Goal: Transaction & Acquisition: Purchase product/service

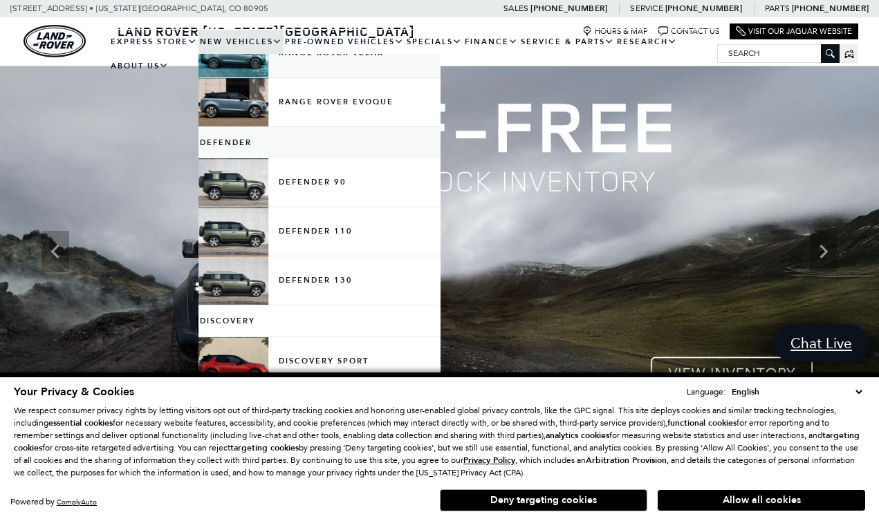
scroll to position [195, 0]
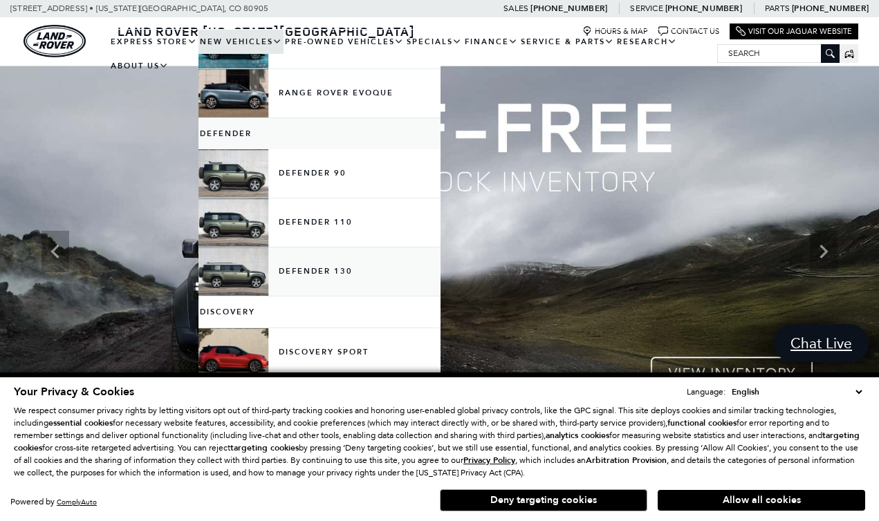
click at [230, 285] on link "Defender 130" at bounding box center [319, 272] width 242 height 48
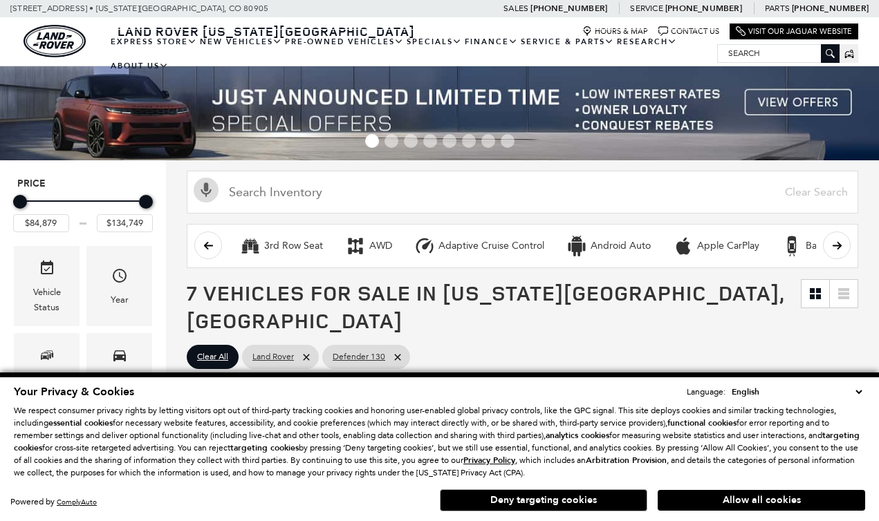
scroll to position [154, 0]
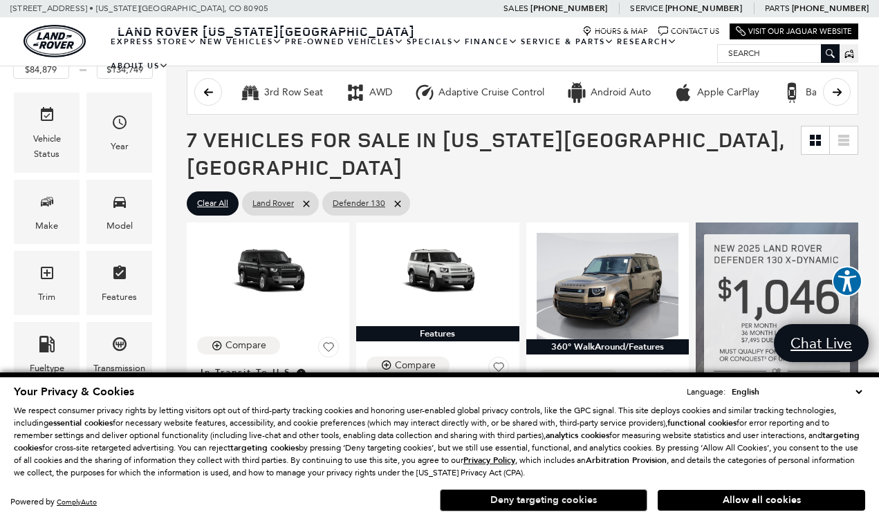
click at [583, 504] on button "Deny targeting cookies" at bounding box center [543, 501] width 207 height 22
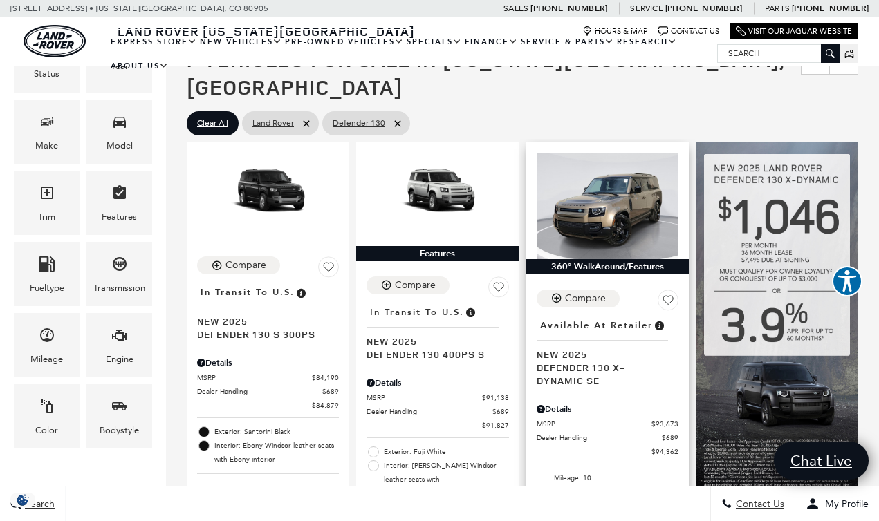
scroll to position [234, 0]
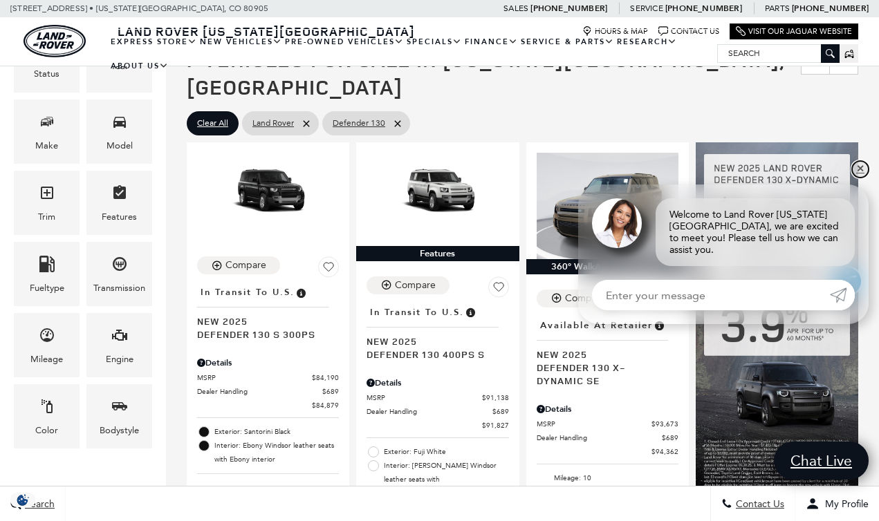
click at [860, 174] on link "✕" at bounding box center [860, 169] width 17 height 17
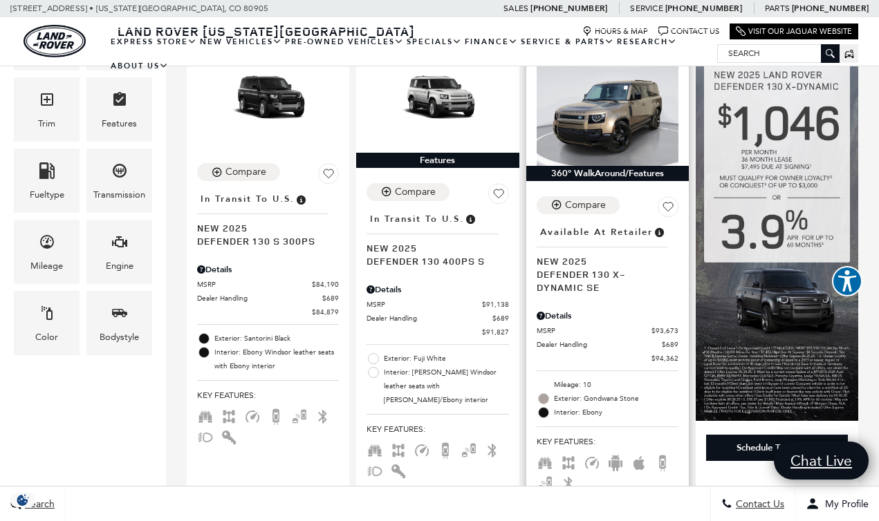
scroll to position [230, 0]
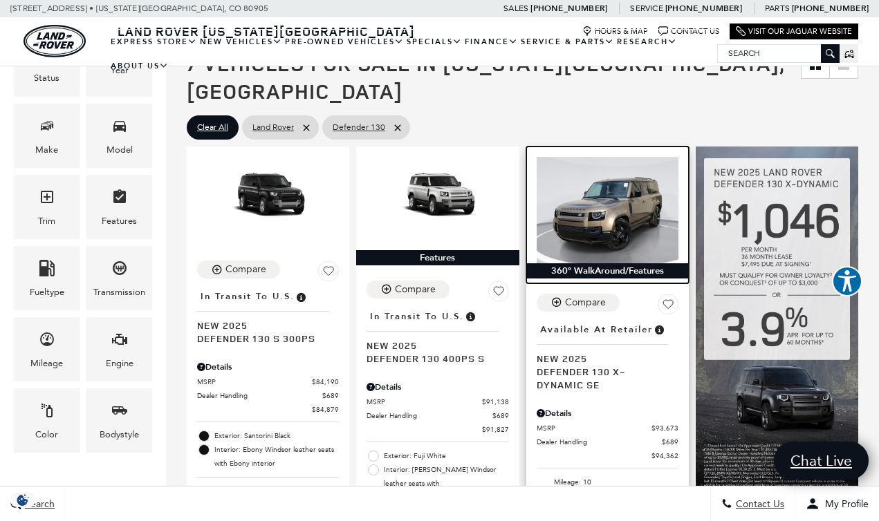
click at [609, 221] on img at bounding box center [608, 210] width 142 height 106
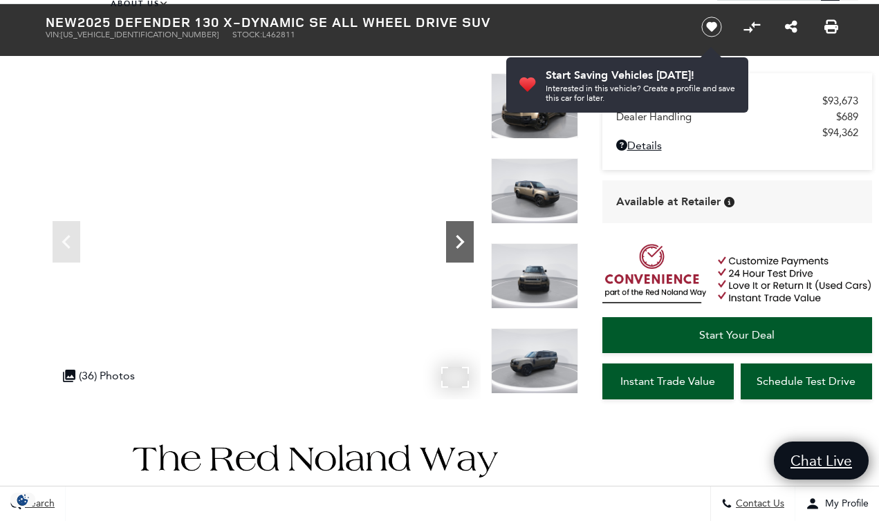
click at [456, 245] on icon "Next" at bounding box center [460, 242] width 28 height 28
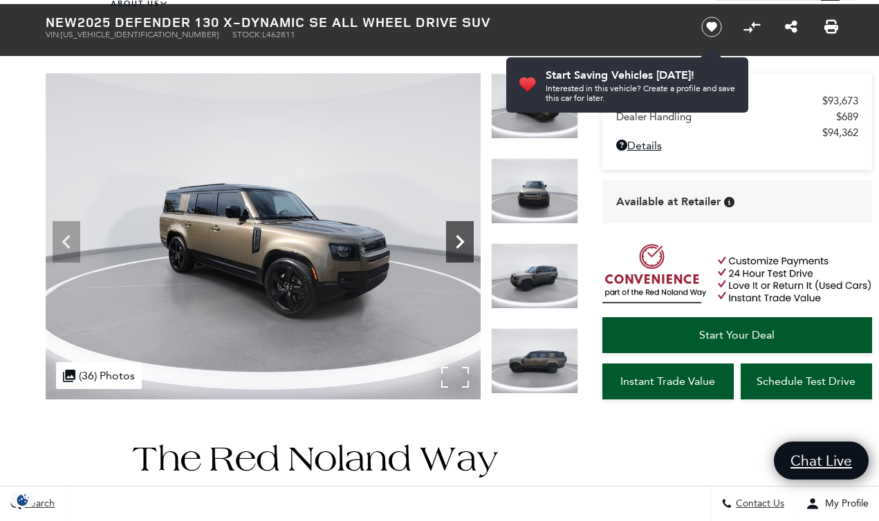
click at [456, 245] on icon "Next" at bounding box center [460, 242] width 28 height 28
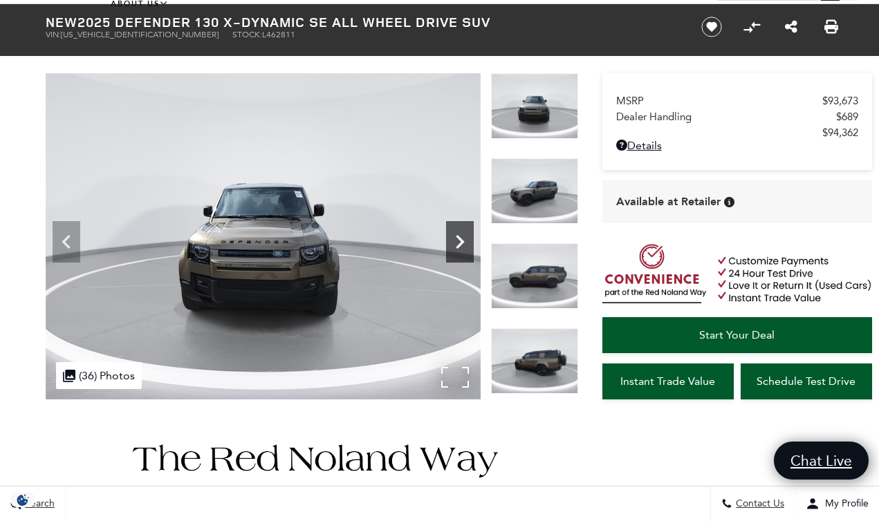
click at [456, 245] on icon "Next" at bounding box center [460, 242] width 28 height 28
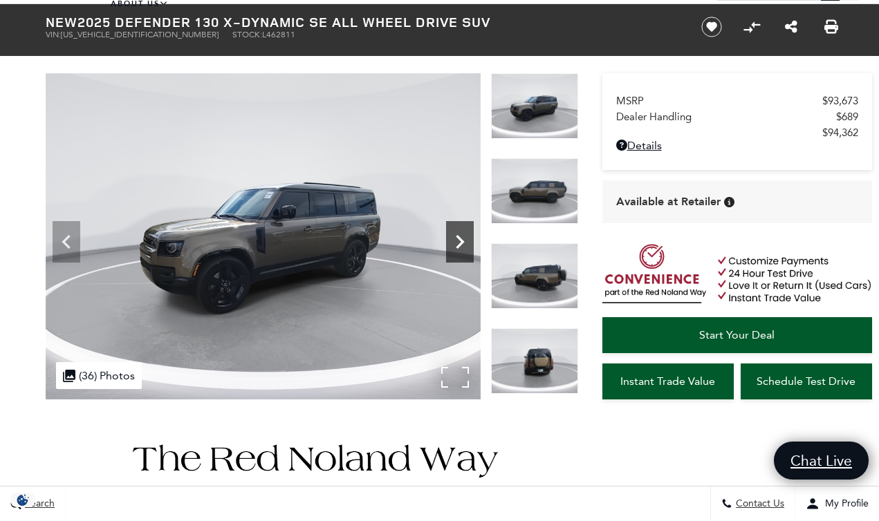
click at [456, 245] on icon "Next" at bounding box center [460, 242] width 28 height 28
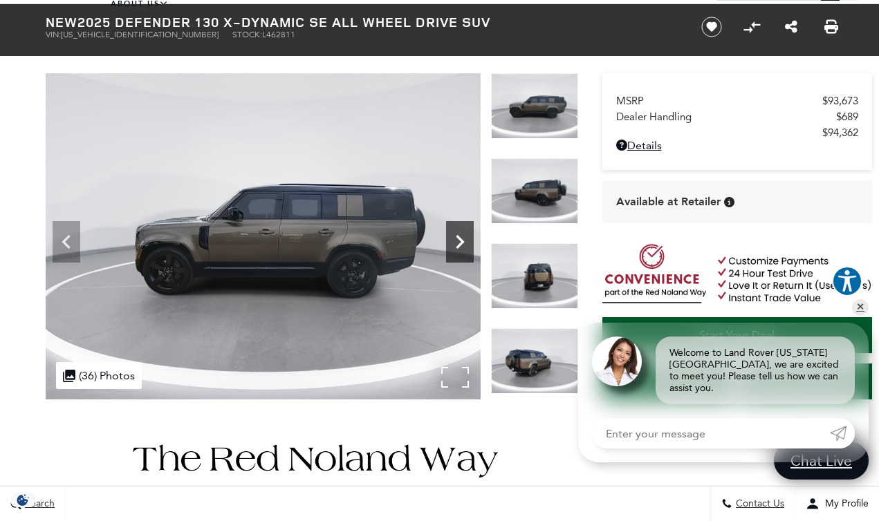
click at [456, 245] on icon "Next" at bounding box center [460, 242] width 28 height 28
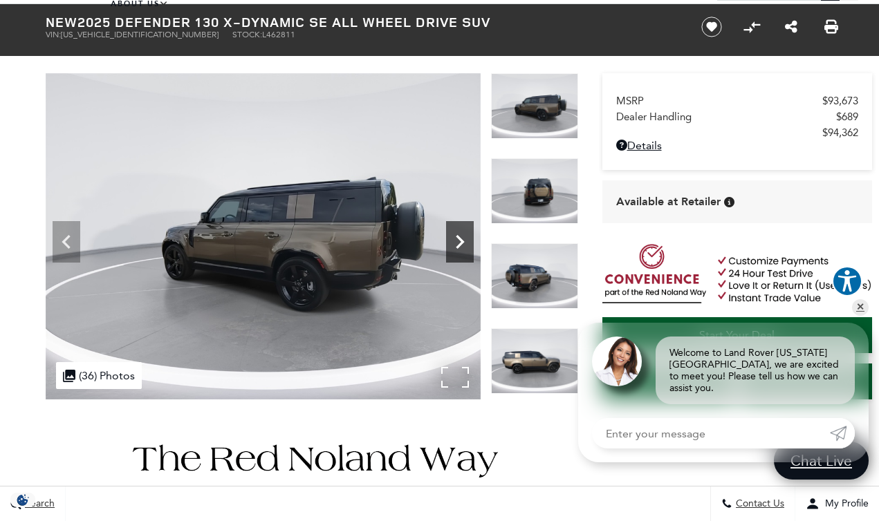
click at [456, 245] on icon "Next" at bounding box center [460, 242] width 28 height 28
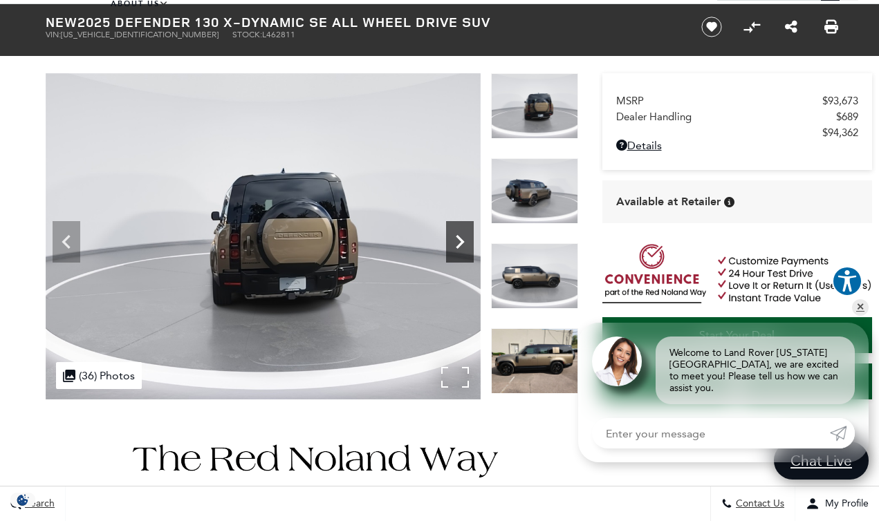
click at [456, 245] on icon "Next" at bounding box center [460, 242] width 28 height 28
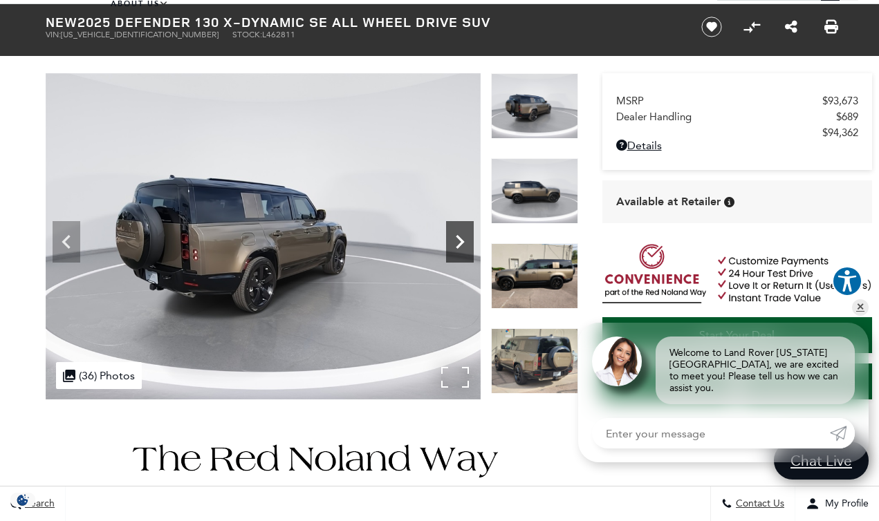
click at [456, 245] on icon "Next" at bounding box center [460, 242] width 28 height 28
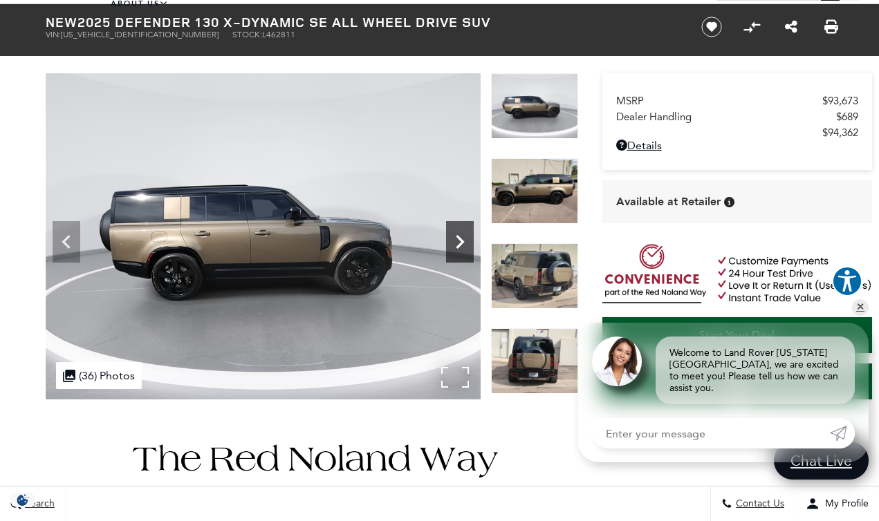
click at [460, 241] on icon "Next" at bounding box center [460, 242] width 8 height 14
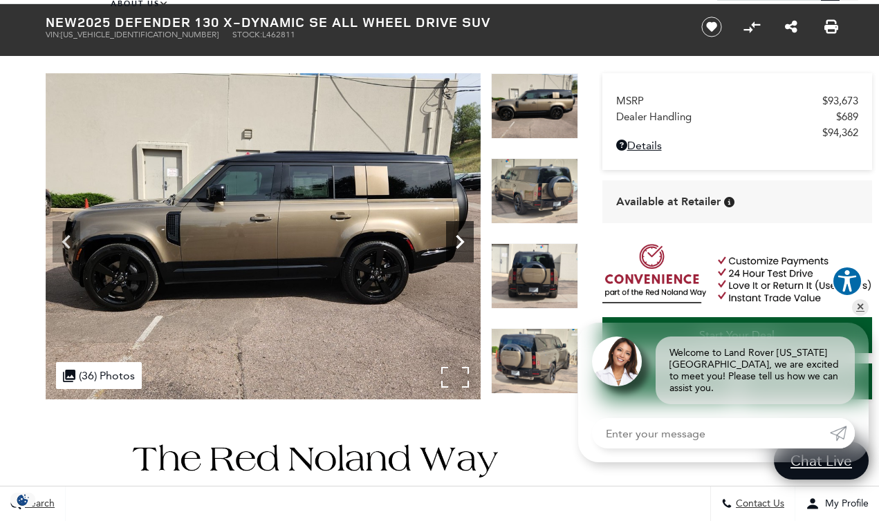
click at [455, 247] on icon "Next" at bounding box center [460, 242] width 28 height 28
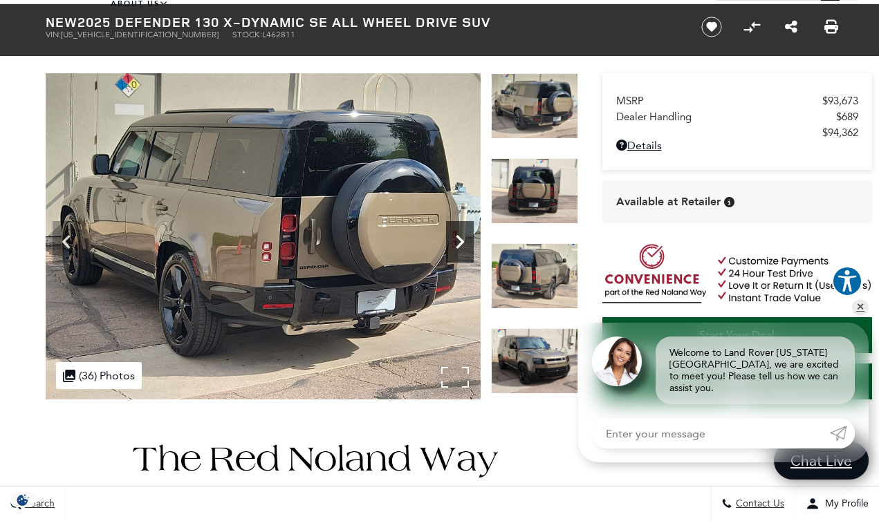
click at [455, 247] on icon "Next" at bounding box center [460, 242] width 28 height 28
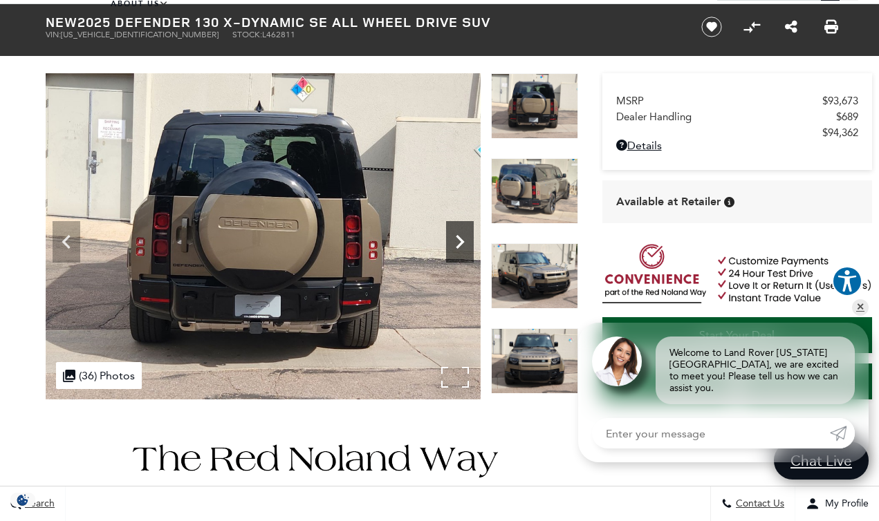
click at [455, 247] on icon "Next" at bounding box center [460, 242] width 28 height 28
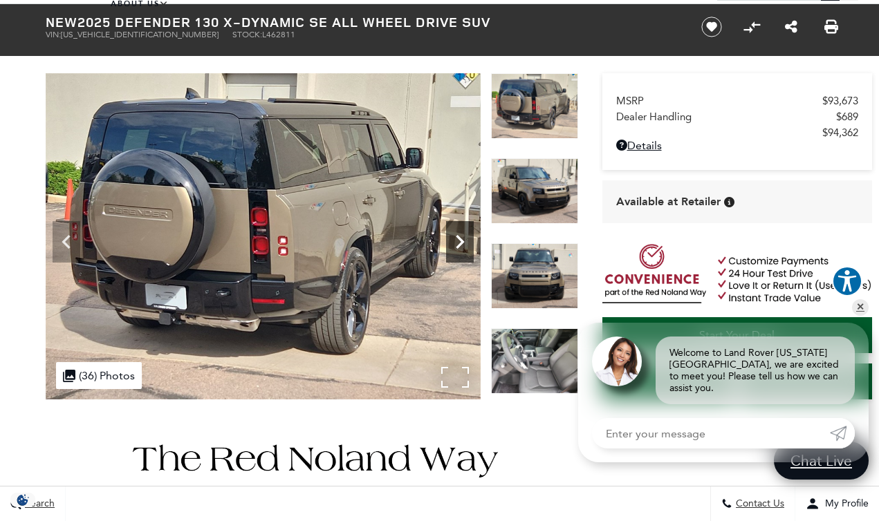
click at [455, 247] on icon "Next" at bounding box center [460, 242] width 28 height 28
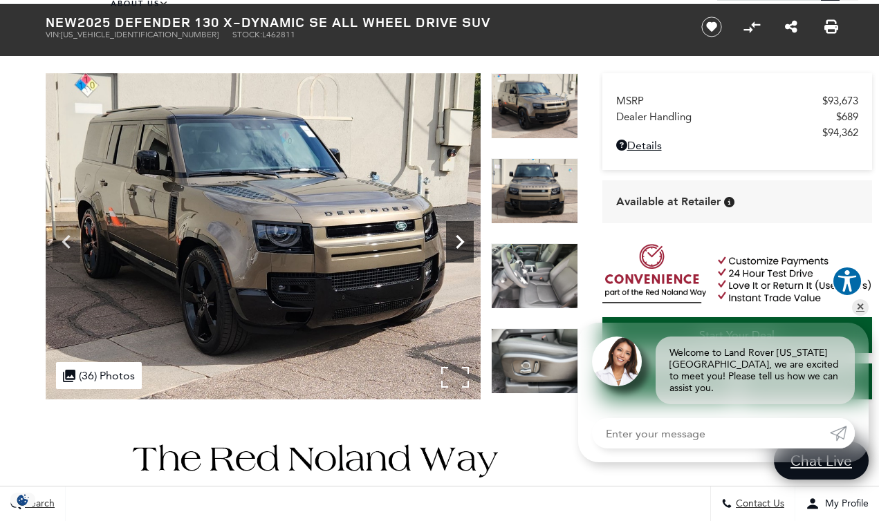
click at [455, 247] on icon "Next" at bounding box center [460, 242] width 28 height 28
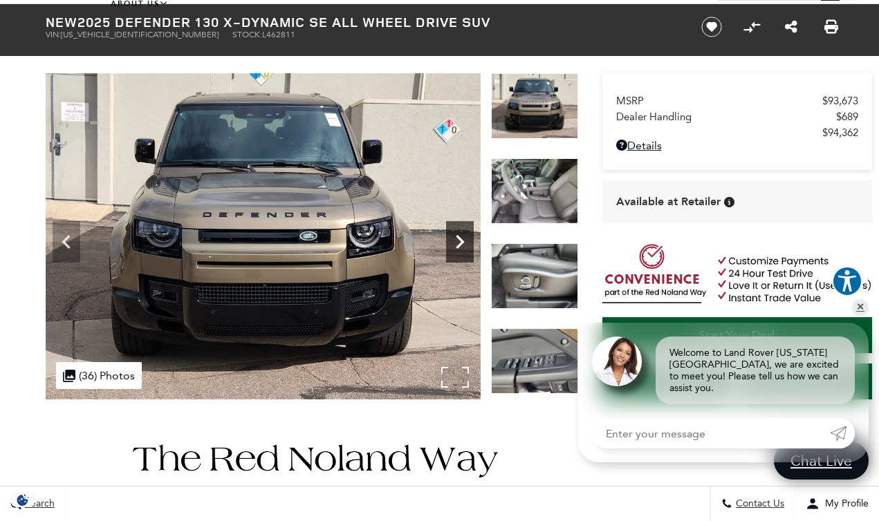
click at [456, 249] on icon "Next" at bounding box center [460, 242] width 28 height 28
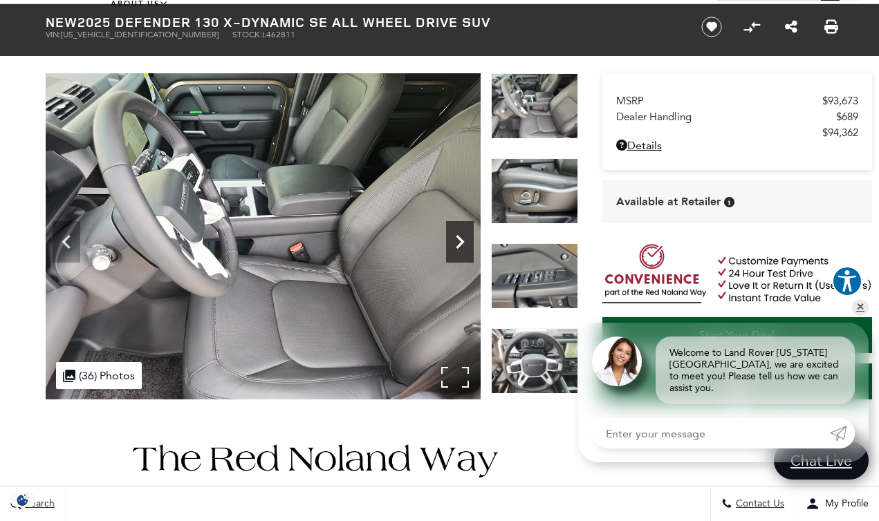
click at [456, 249] on icon "Next" at bounding box center [460, 242] width 28 height 28
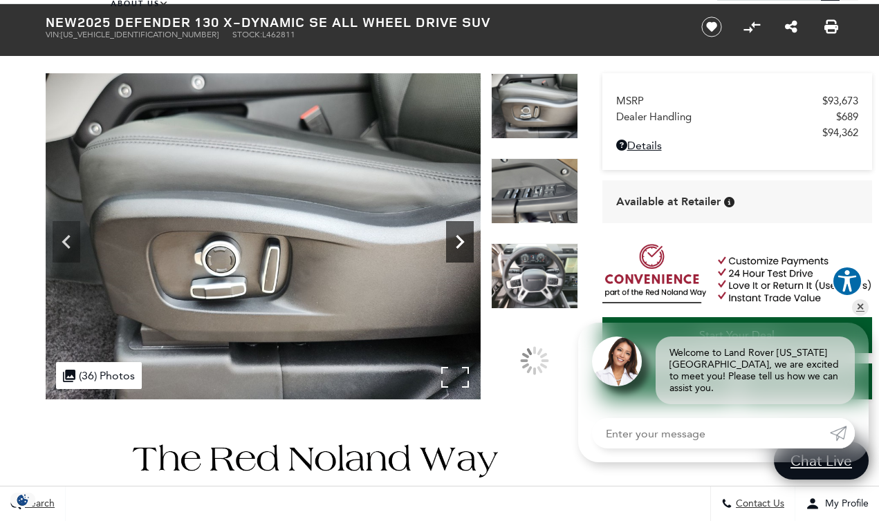
click at [456, 249] on icon "Next" at bounding box center [460, 242] width 28 height 28
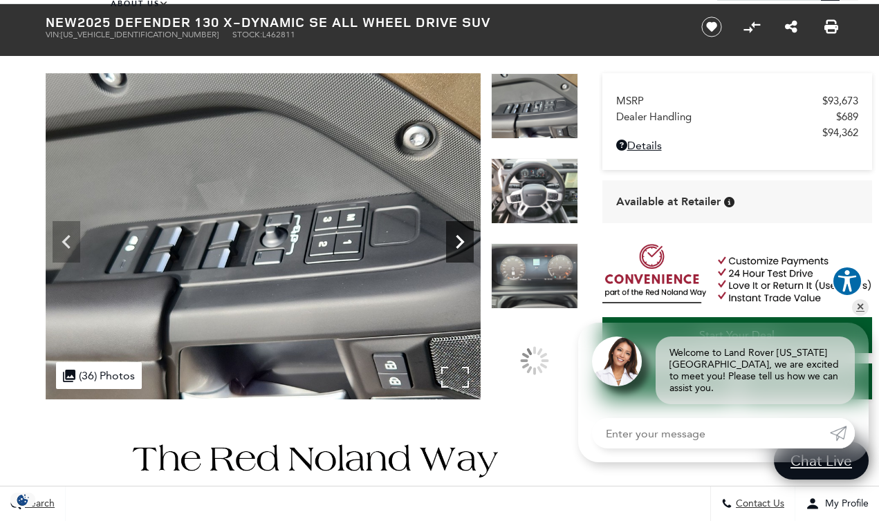
click at [456, 249] on icon "Next" at bounding box center [460, 242] width 28 height 28
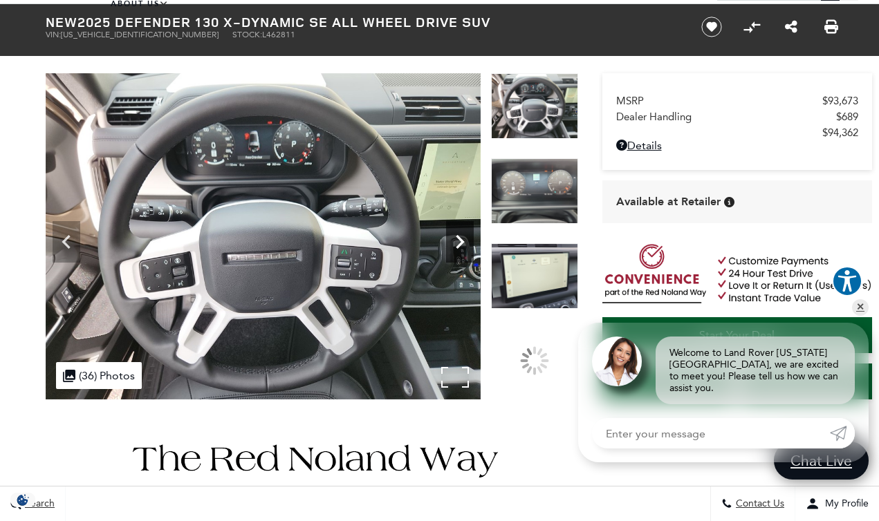
click at [456, 249] on icon "Next" at bounding box center [460, 242] width 28 height 28
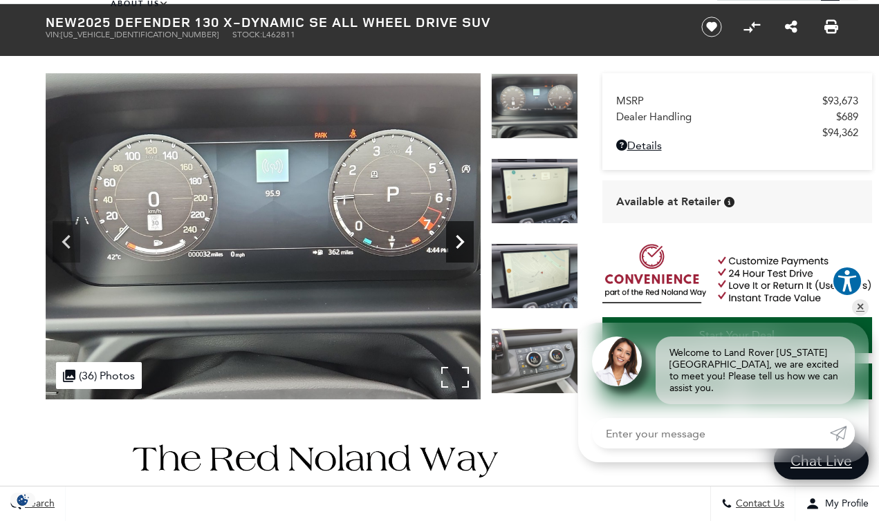
click at [456, 249] on icon "Next" at bounding box center [460, 242] width 28 height 28
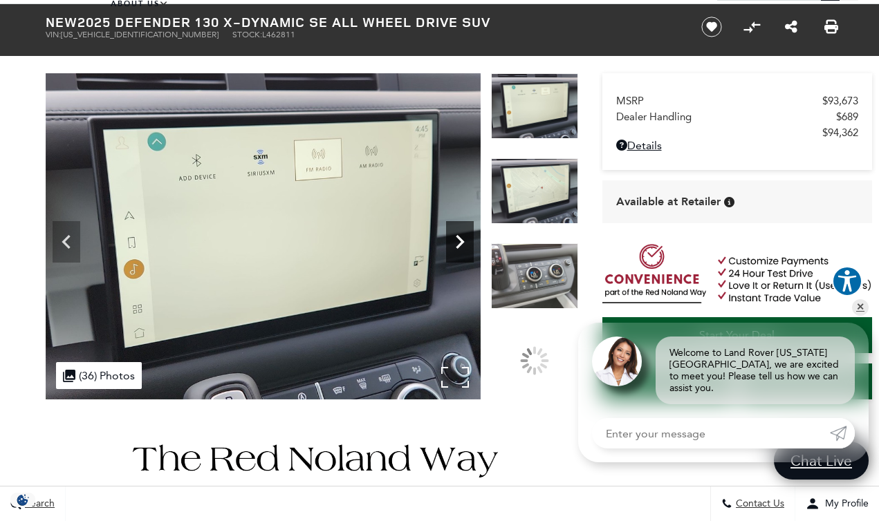
click at [456, 249] on icon "Next" at bounding box center [460, 242] width 28 height 28
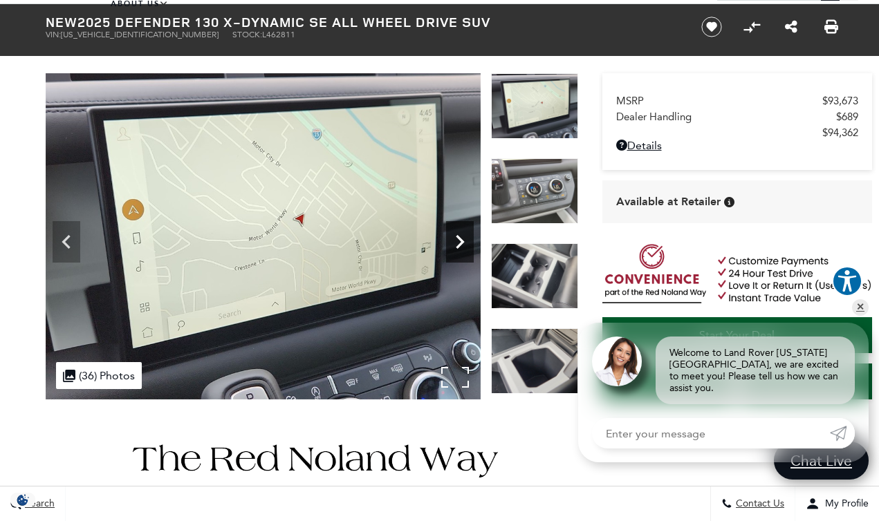
click at [456, 249] on icon "Next" at bounding box center [460, 242] width 28 height 28
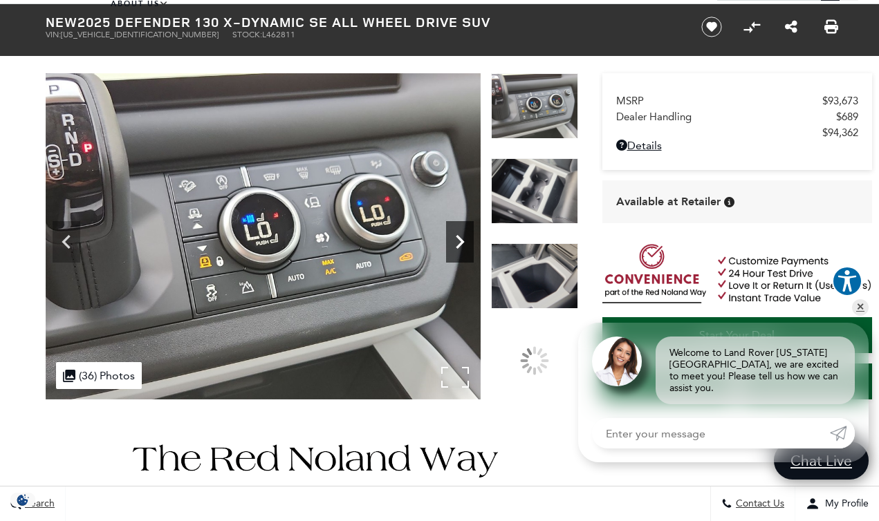
click at [456, 249] on icon "Next" at bounding box center [460, 242] width 28 height 28
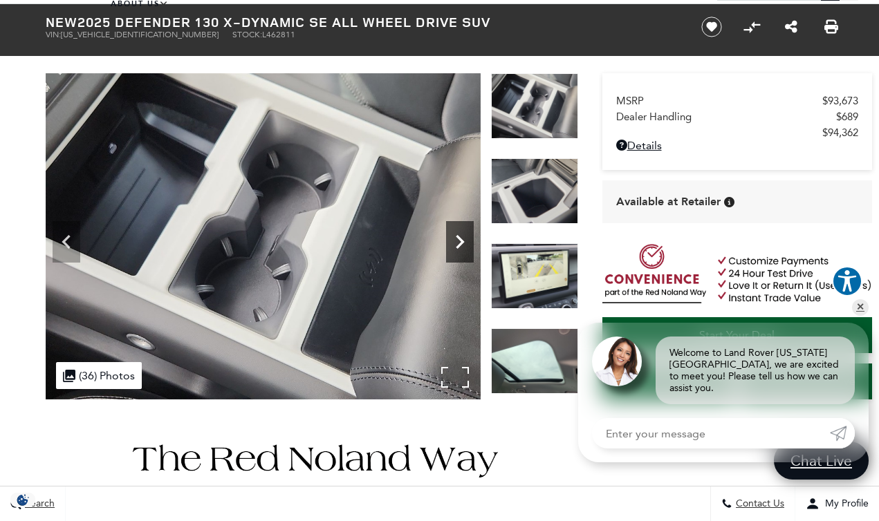
click at [456, 249] on icon "Next" at bounding box center [460, 242] width 28 height 28
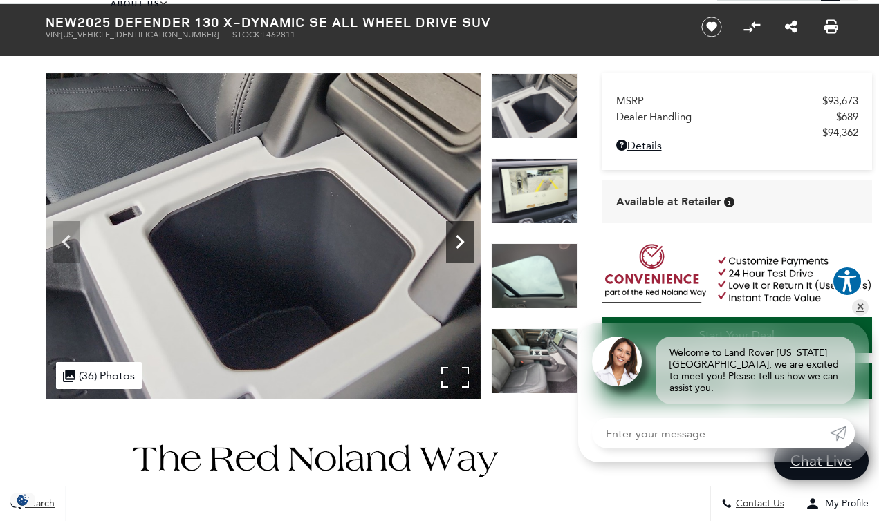
click at [456, 249] on icon "Next" at bounding box center [460, 242] width 28 height 28
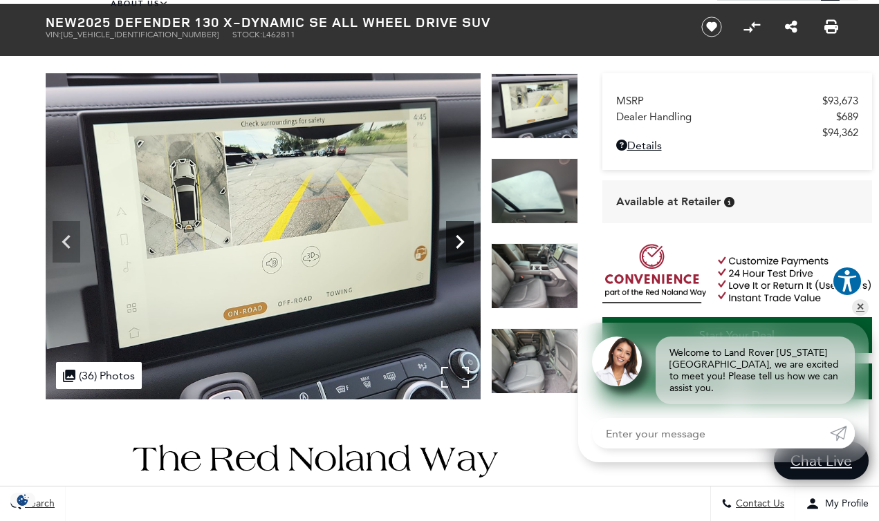
click at [456, 249] on icon "Next" at bounding box center [460, 242] width 28 height 28
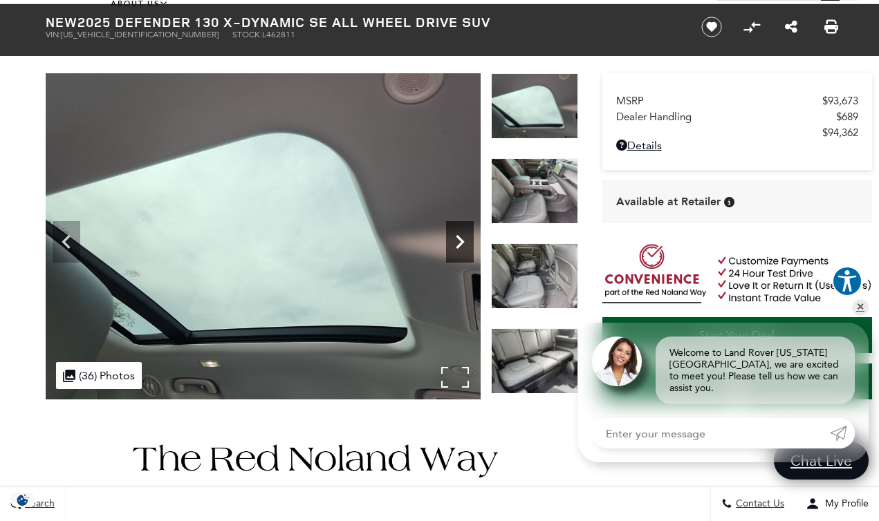
click at [456, 249] on icon "Next" at bounding box center [460, 242] width 28 height 28
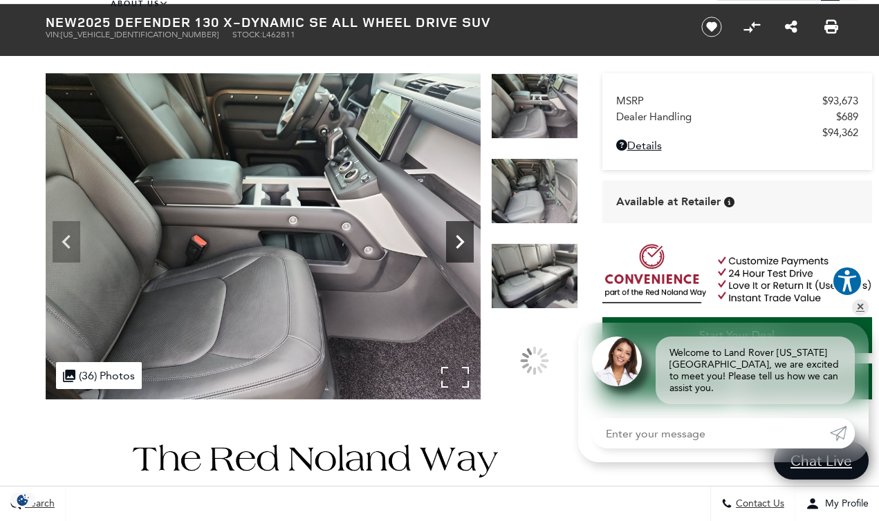
click at [456, 249] on icon "Next" at bounding box center [460, 242] width 28 height 28
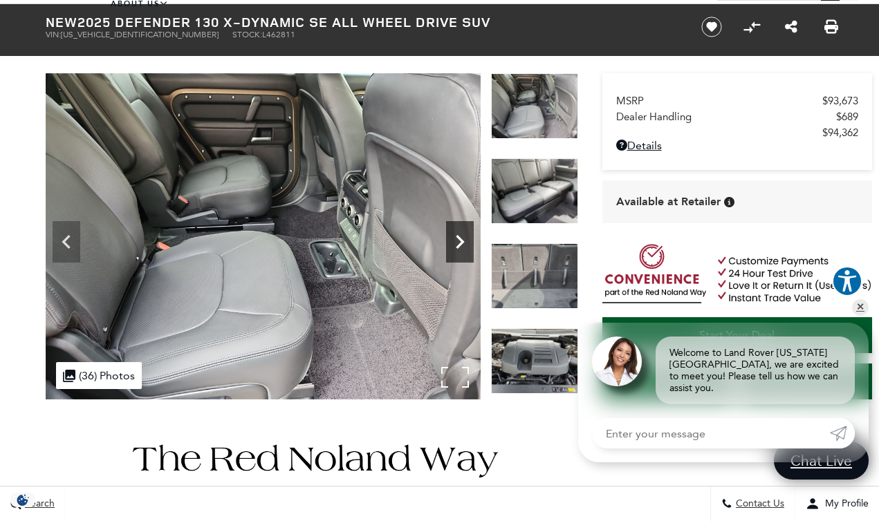
click at [456, 245] on icon "Next" at bounding box center [460, 242] width 28 height 28
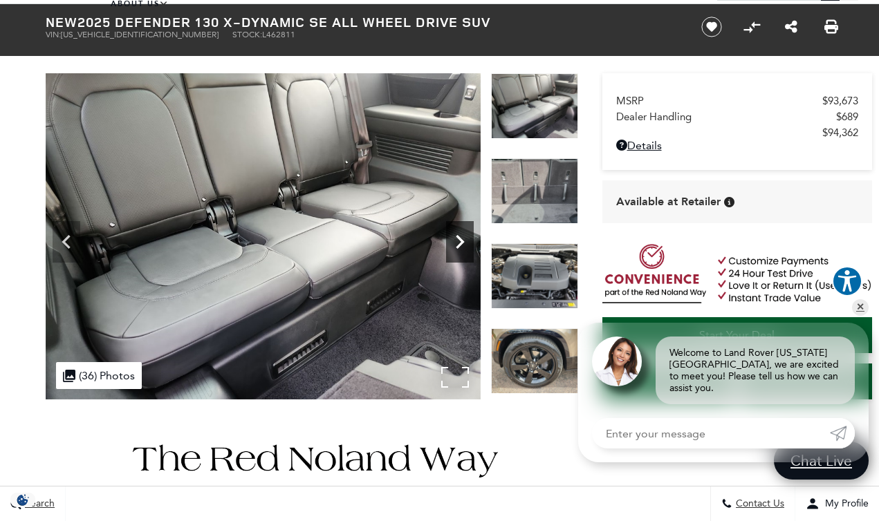
click at [455, 249] on icon "Next" at bounding box center [460, 242] width 28 height 28
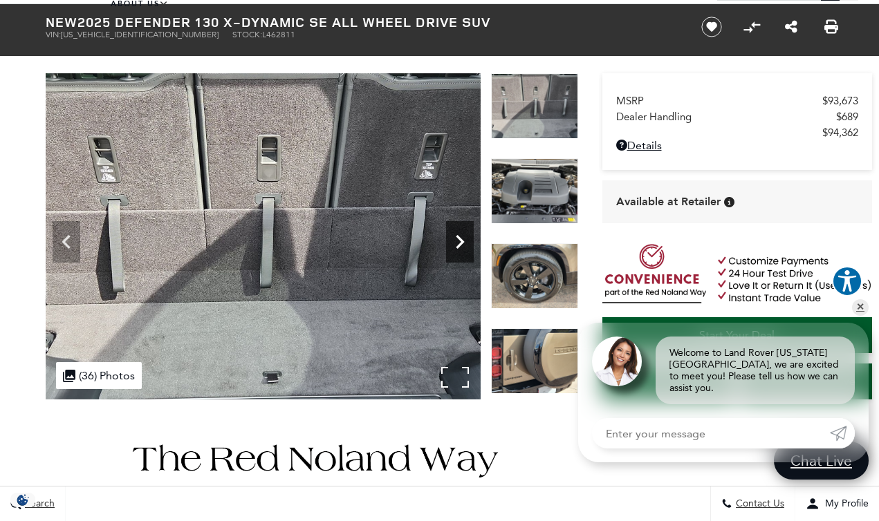
click at [458, 248] on icon "Next" at bounding box center [460, 242] width 8 height 14
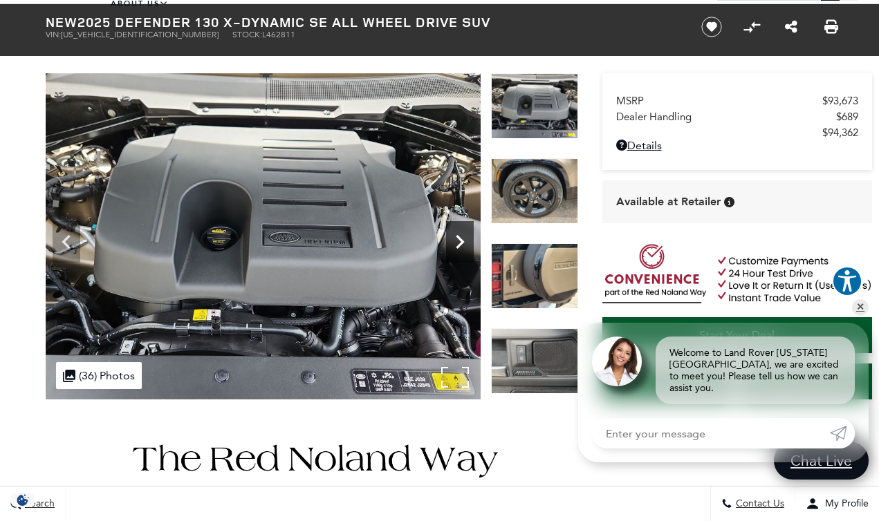
click at [458, 248] on icon "Next" at bounding box center [460, 242] width 8 height 14
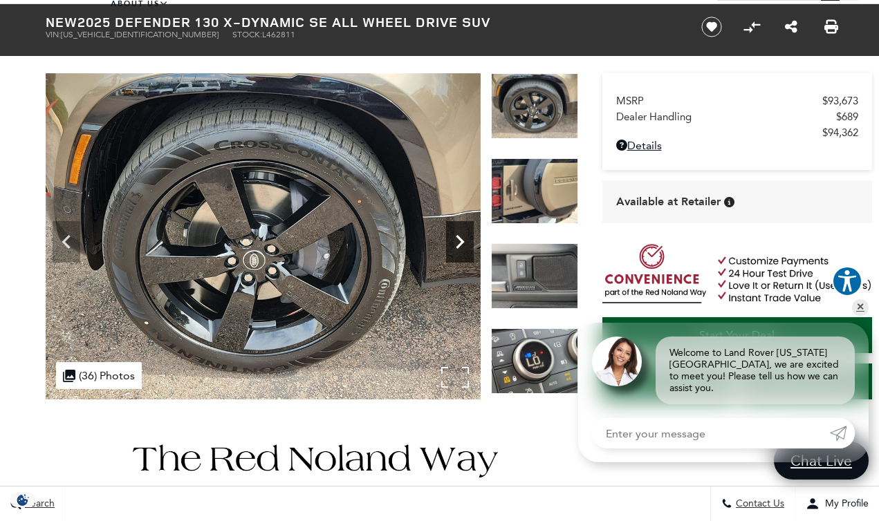
click at [458, 248] on icon "Next" at bounding box center [460, 242] width 8 height 14
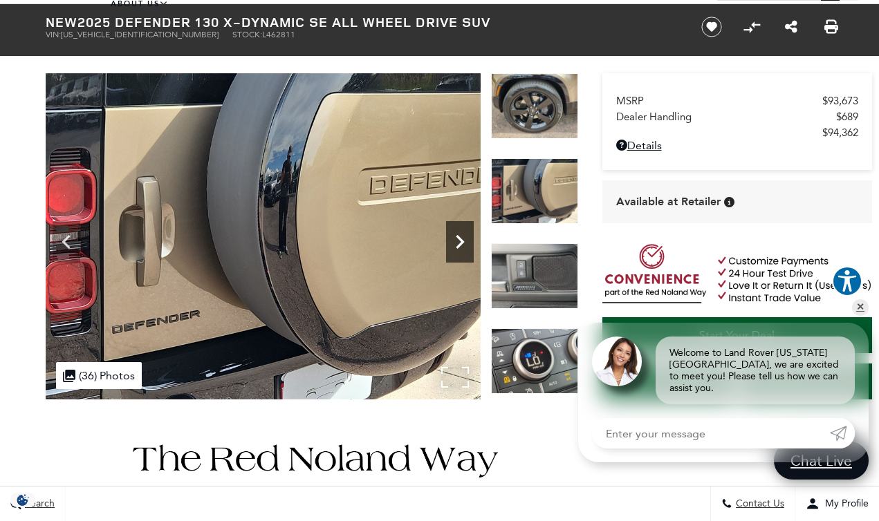
click at [461, 240] on icon "Next" at bounding box center [460, 242] width 8 height 14
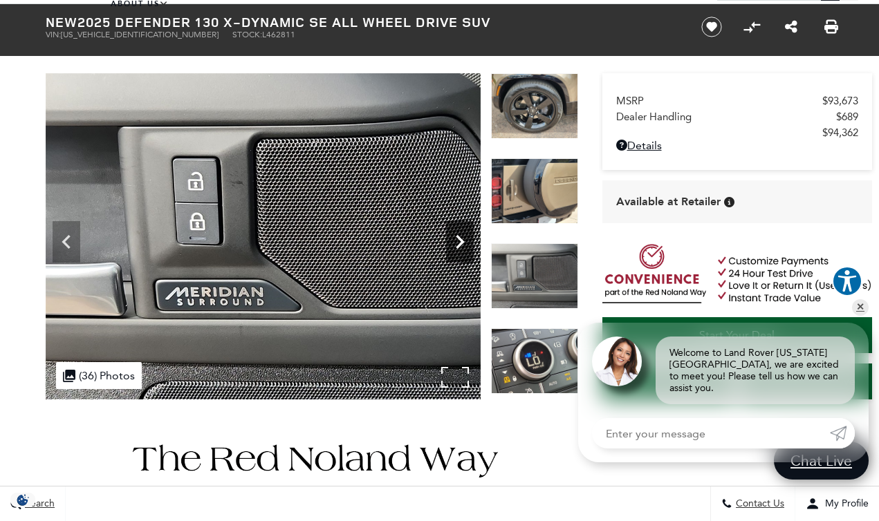
click at [458, 237] on icon "Next" at bounding box center [460, 242] width 8 height 14
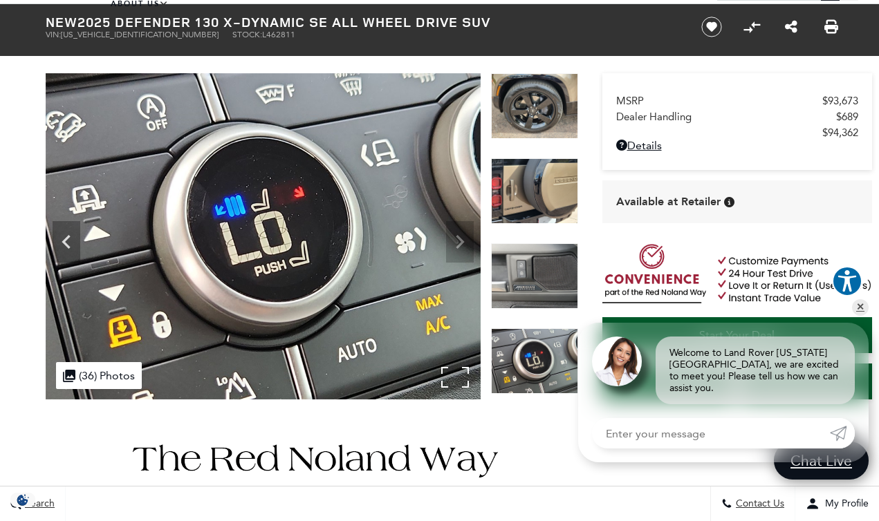
click at [458, 237] on img at bounding box center [263, 236] width 435 height 326
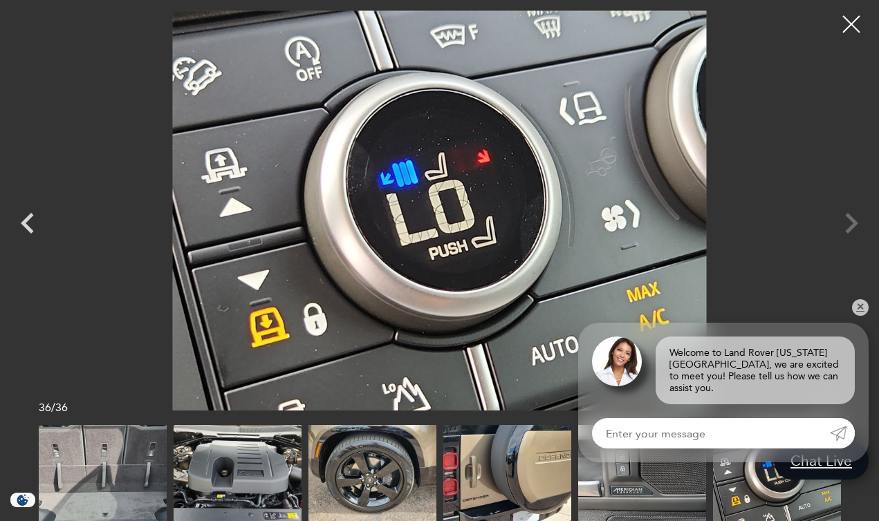
click at [851, 231] on div at bounding box center [439, 210] width 879 height 400
click at [856, 13] on div at bounding box center [851, 24] width 37 height 37
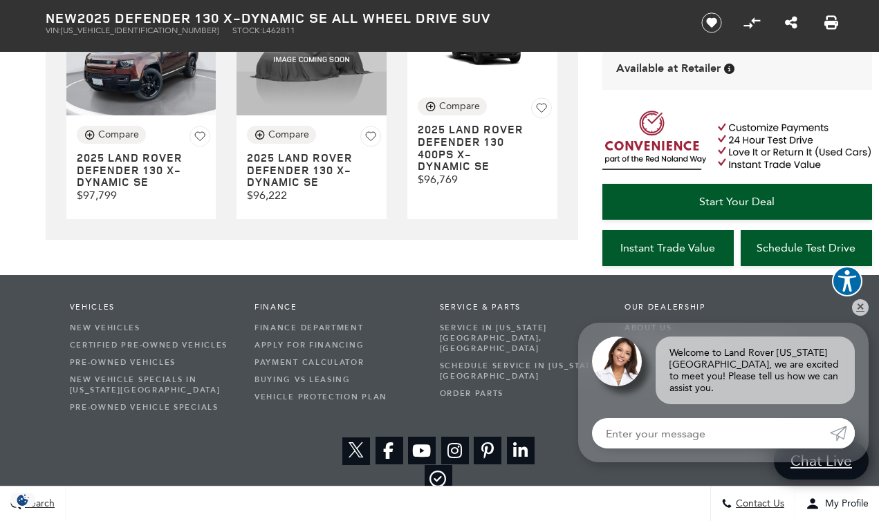
scroll to position [4371, 0]
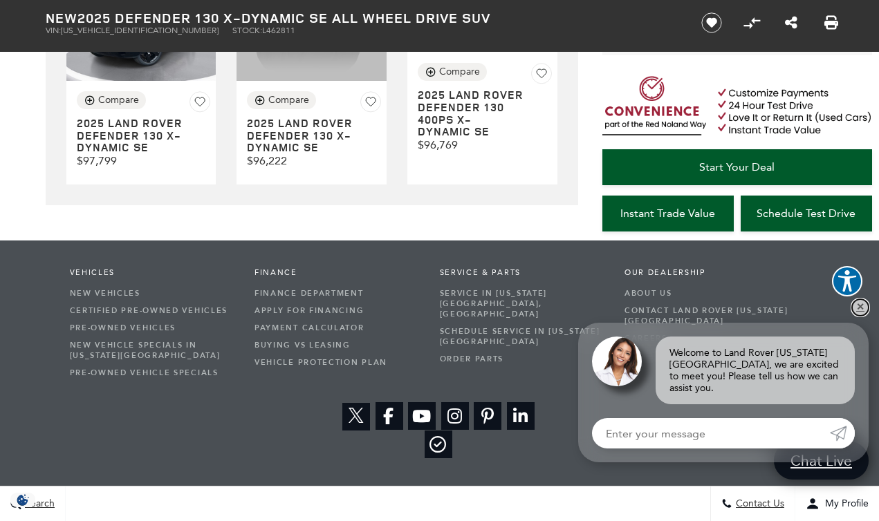
click at [858, 313] on link "✕" at bounding box center [860, 307] width 17 height 17
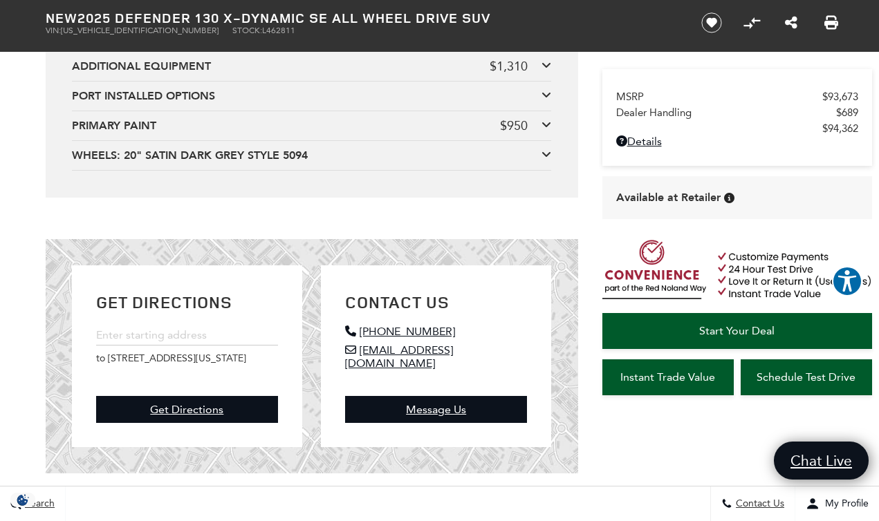
scroll to position [3566, 0]
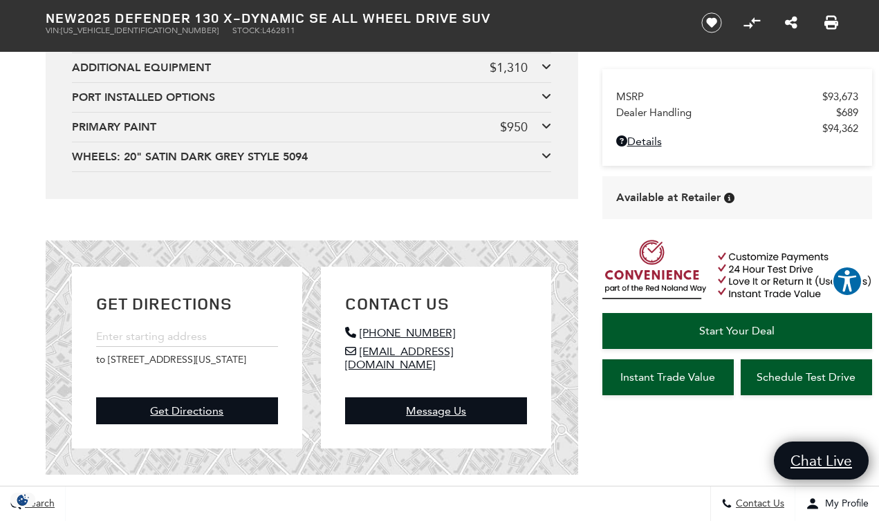
click at [544, 72] on icon at bounding box center [546, 66] width 10 height 11
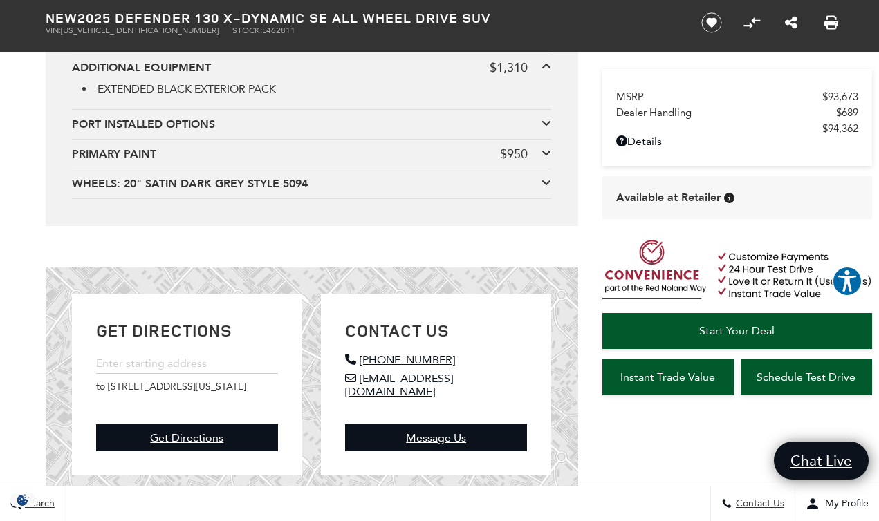
click at [542, 129] on icon at bounding box center [546, 123] width 10 height 11
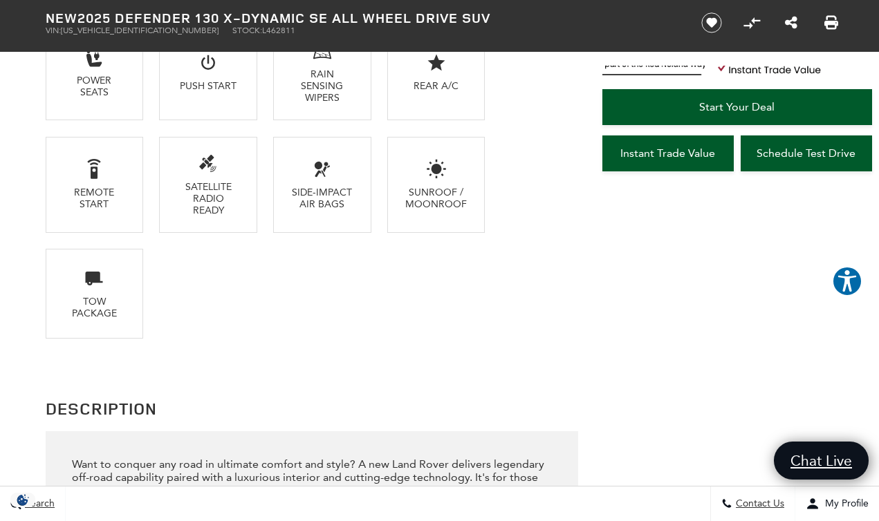
scroll to position [1467, 0]
